Goal: Information Seeking & Learning: Find specific fact

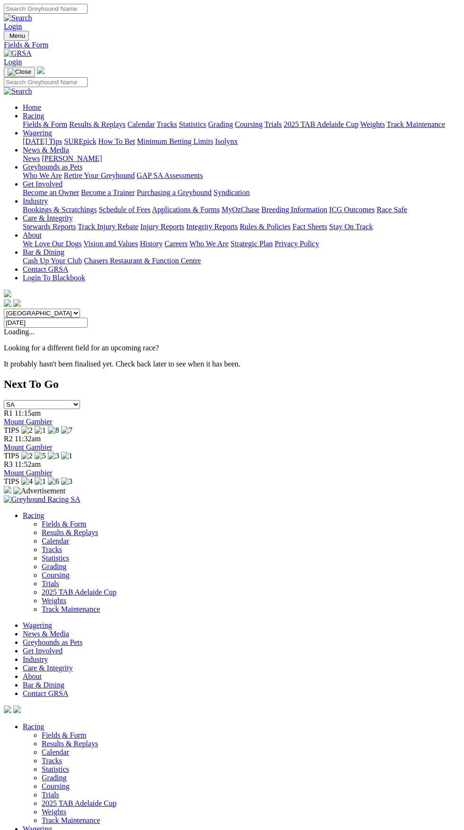
click at [80, 309] on select "South Australia New South Wales Northern Territory Queensland Tasmania Victoria…" at bounding box center [42, 313] width 76 height 9
click at [4, 309] on select "South Australia New South Wales Northern Territory Queensland Tasmania Victoria…" at bounding box center [42, 313] width 76 height 9
click at [80, 309] on select "South Australia New South Wales Northern Territory Queensland Tasmania Victoria…" at bounding box center [42, 313] width 76 height 9
select select "NSW"
click at [4, 309] on select "South Australia New South Wales Northern Territory Queensland Tasmania Victoria…" at bounding box center [42, 313] width 76 height 9
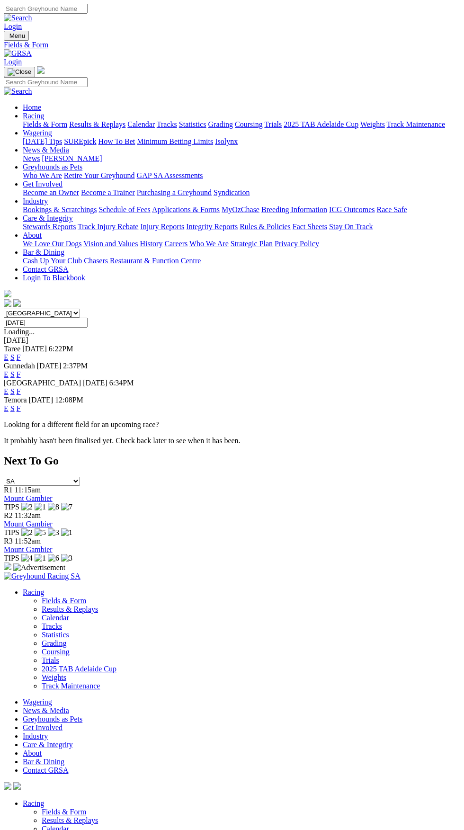
click at [21, 370] on link "F" at bounding box center [19, 374] width 4 height 8
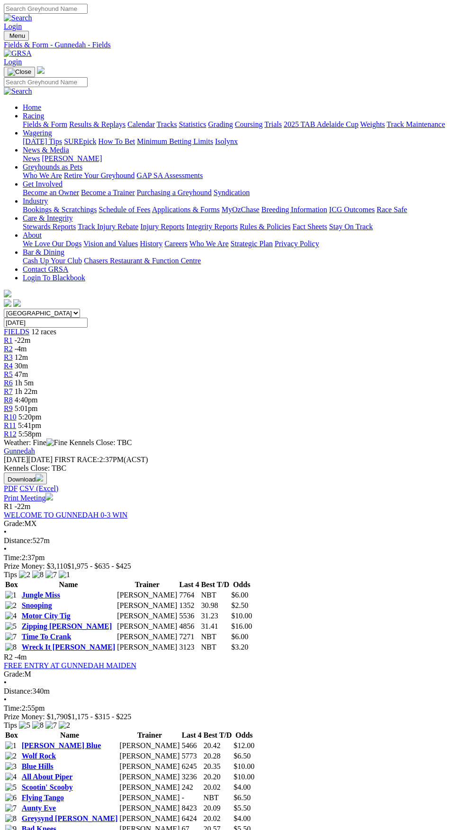
click at [56, 804] on link "Aunty Eve" at bounding box center [39, 808] width 34 height 8
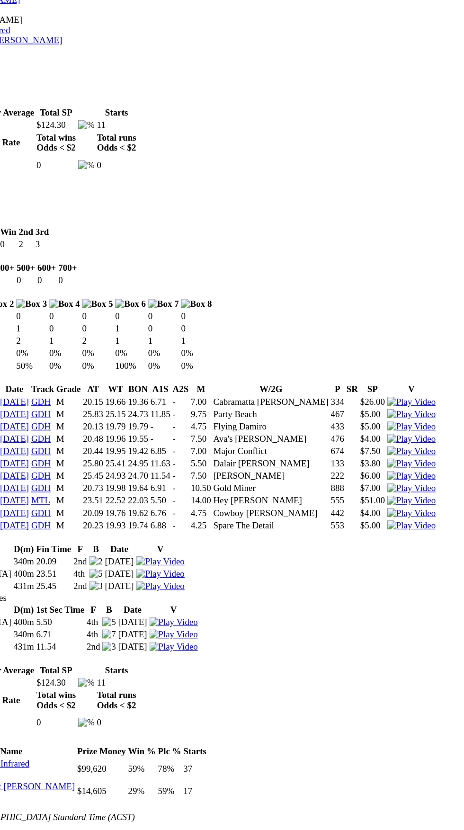
scroll to position [313, 0]
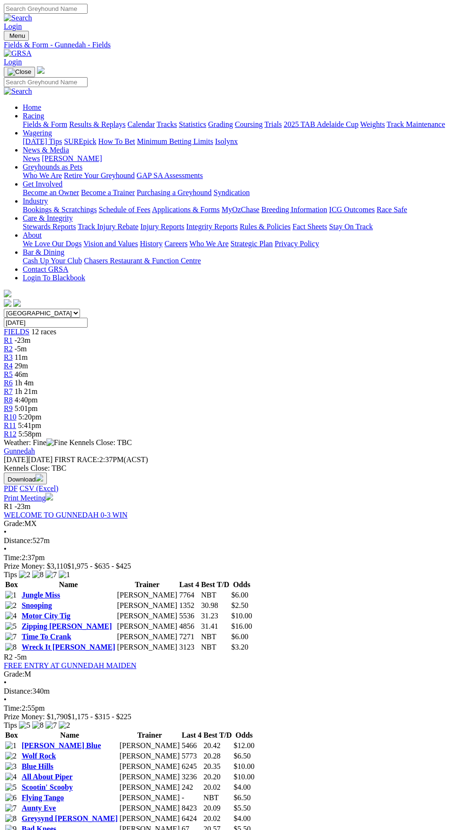
click at [56, 804] on link "Aunty Eve" at bounding box center [39, 808] width 34 height 8
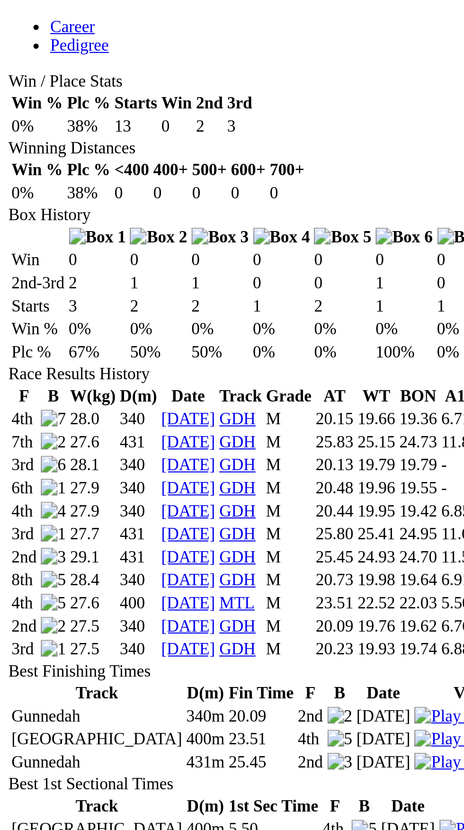
scroll to position [237, 0]
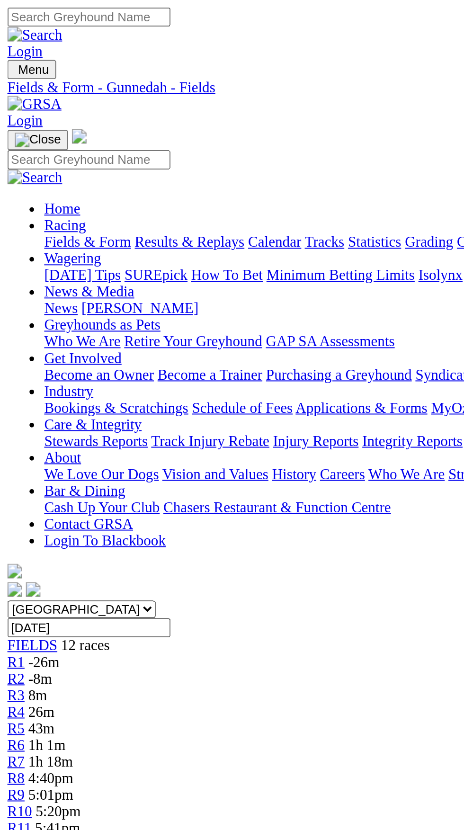
click at [60, 591] on link "Jungle Miss" at bounding box center [41, 595] width 38 height 8
